Goal: Task Accomplishment & Management: Manage account settings

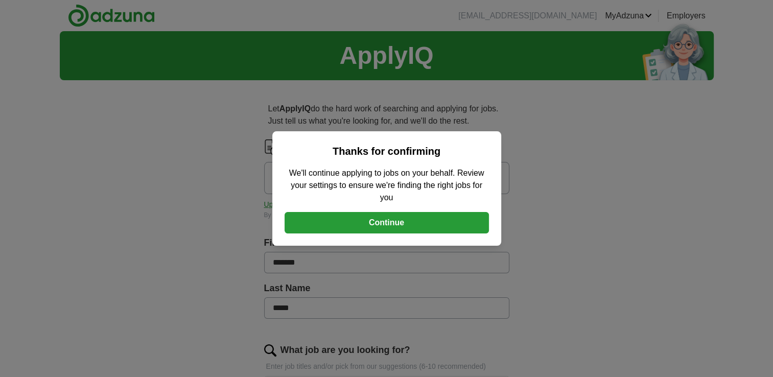
click at [396, 223] on button "Continue" at bounding box center [387, 222] width 204 height 21
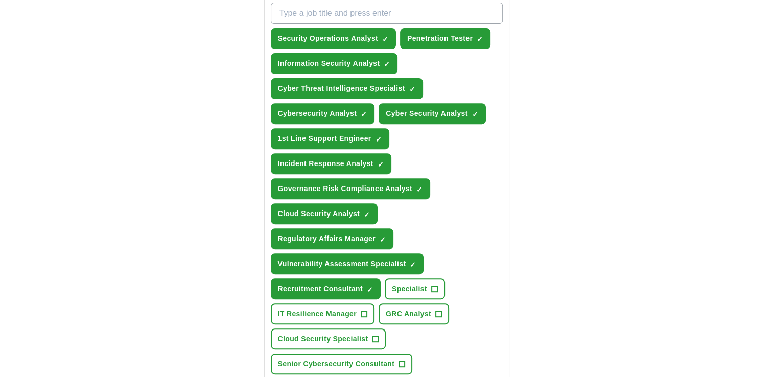
scroll to position [384, 0]
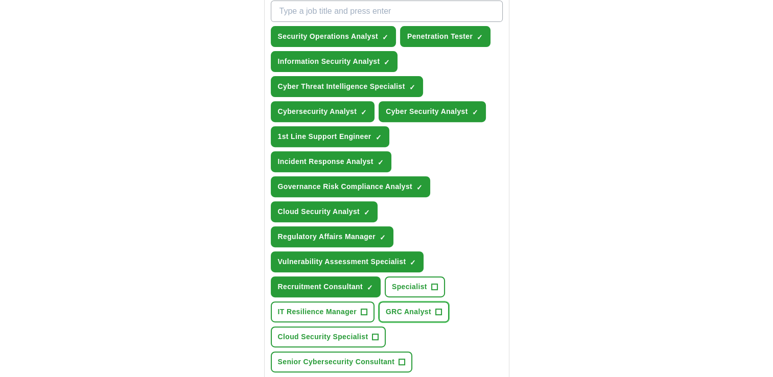
click at [435, 308] on span "+" at bounding box center [438, 312] width 6 height 8
click at [0, 0] on span "×" at bounding box center [0, 0] width 0 height 0
click at [410, 307] on span "GRC Analyst" at bounding box center [408, 312] width 45 height 11
click at [417, 285] on span "Specialist" at bounding box center [409, 287] width 35 height 11
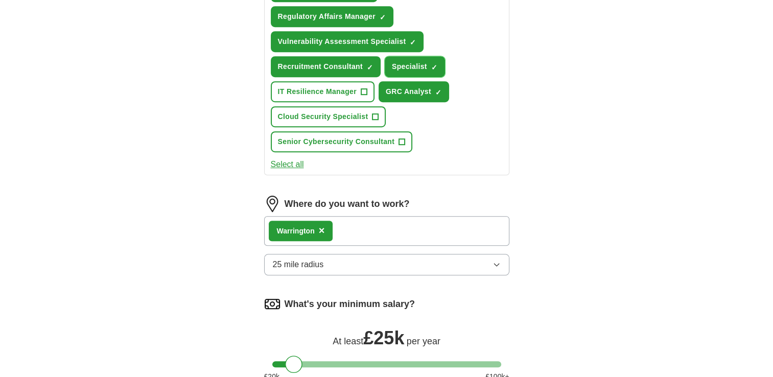
scroll to position [609, 0]
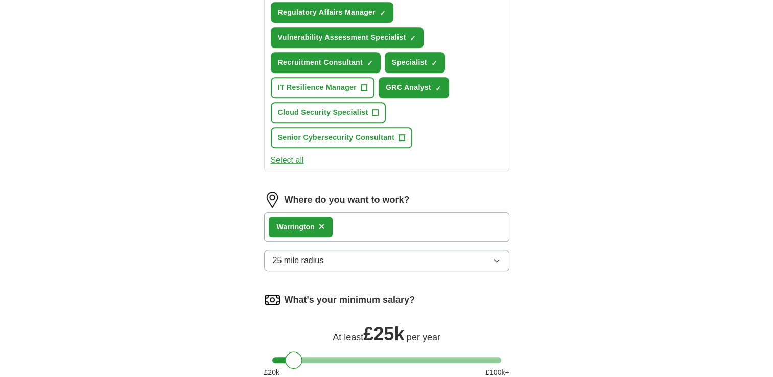
click at [374, 213] on div "Warrington ×" at bounding box center [386, 227] width 245 height 30
click at [490, 255] on button "25 mile radius" at bounding box center [386, 260] width 245 height 21
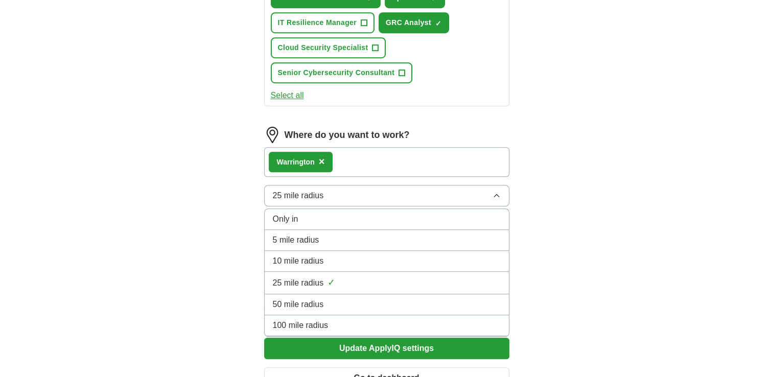
scroll to position [674, 0]
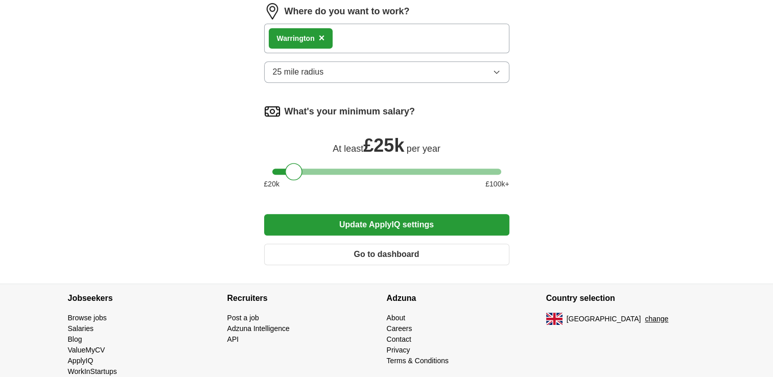
scroll to position [799, 0]
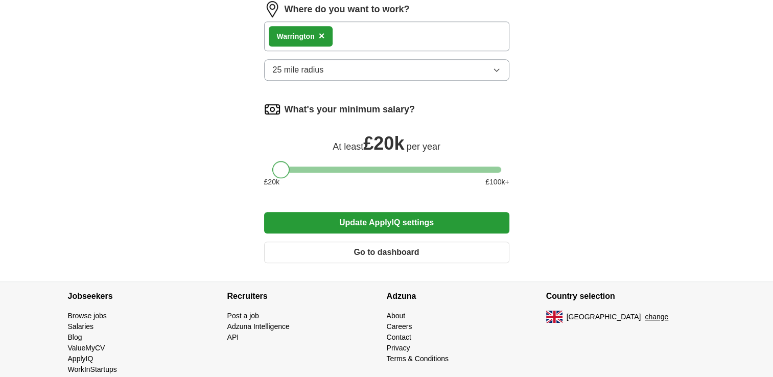
drag, startPoint x: 295, startPoint y: 162, endPoint x: 279, endPoint y: 165, distance: 17.1
click at [279, 165] on div at bounding box center [280, 169] width 17 height 17
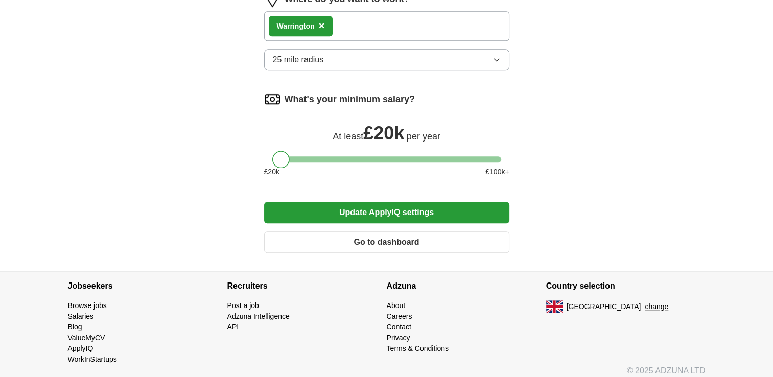
click at [373, 210] on button "Update ApplyIQ settings" at bounding box center [386, 212] width 245 height 21
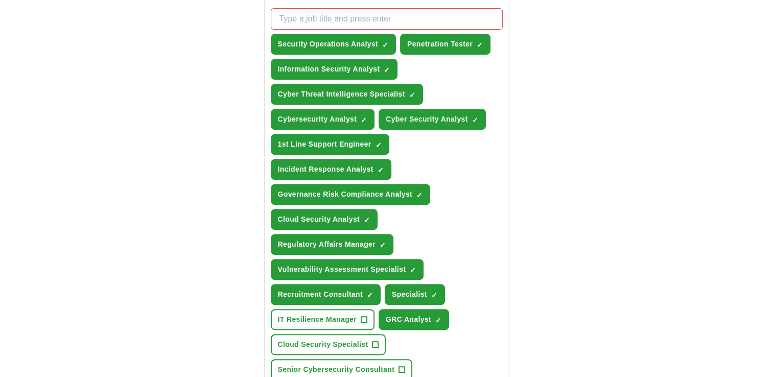
scroll to position [379, 0]
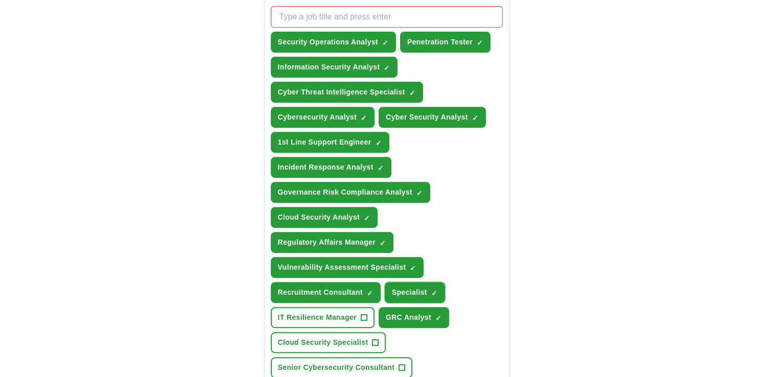
click at [0, 0] on span "×" at bounding box center [0, 0] width 0 height 0
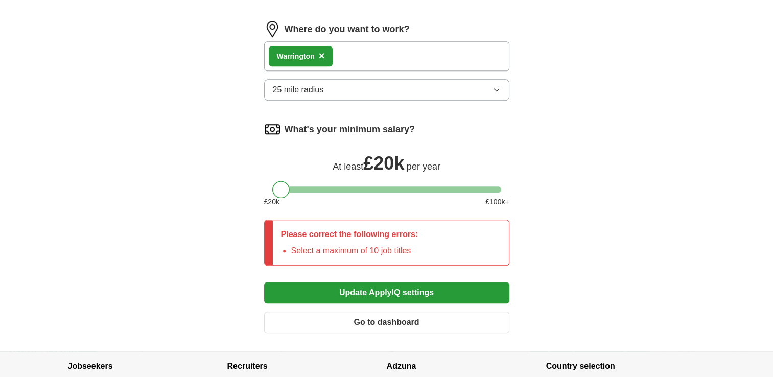
scroll to position [793, 0]
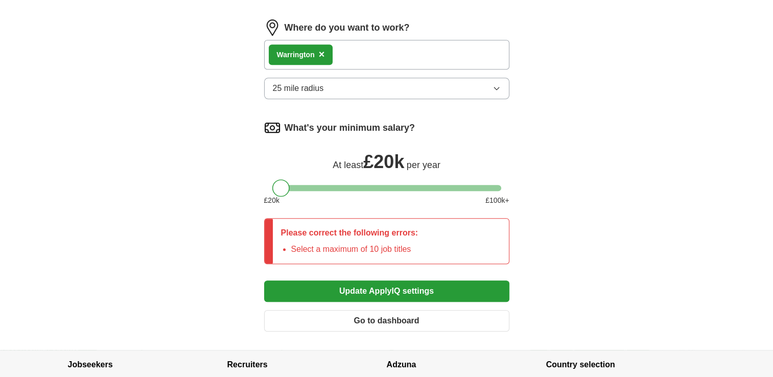
click at [347, 286] on button "Update ApplyIQ settings" at bounding box center [386, 291] width 245 height 21
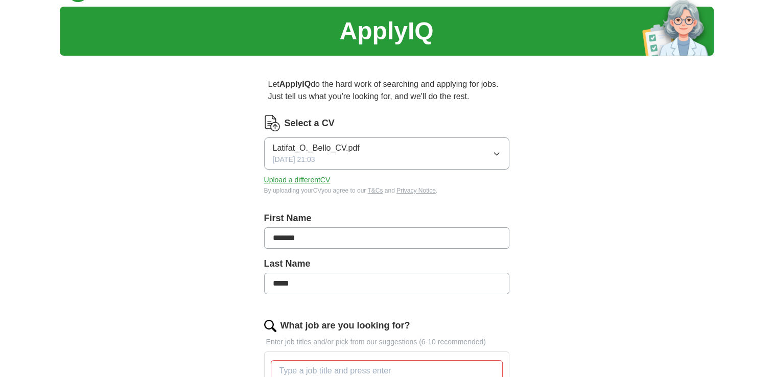
scroll to position [26, 0]
